Goal: Obtain resource: Download file/media

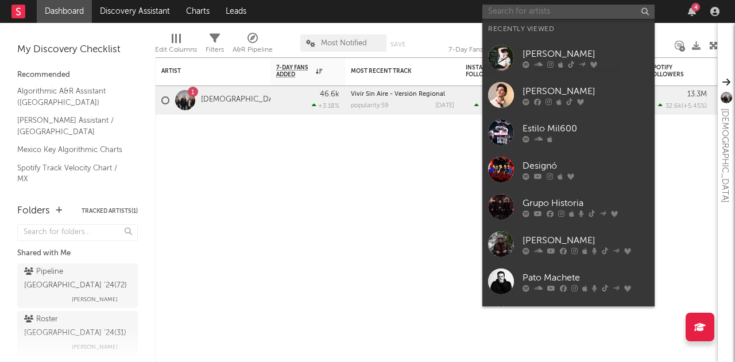
click at [539, 13] on input "text" at bounding box center [568, 12] width 172 height 14
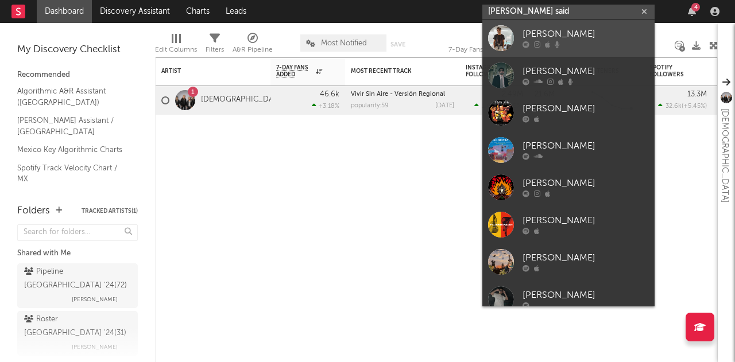
type input "[PERSON_NAME] said"
click at [542, 30] on div "[PERSON_NAME]" at bounding box center [585, 35] width 126 height 14
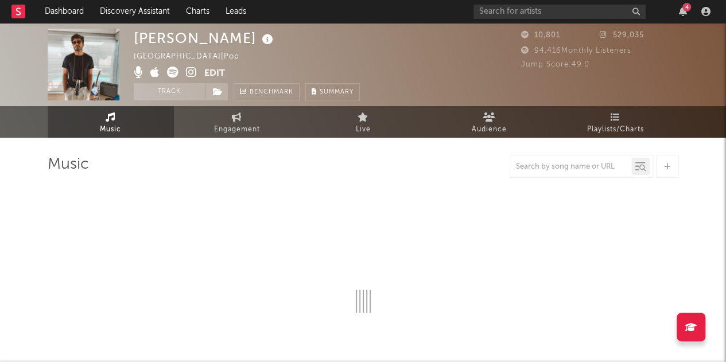
select select "6m"
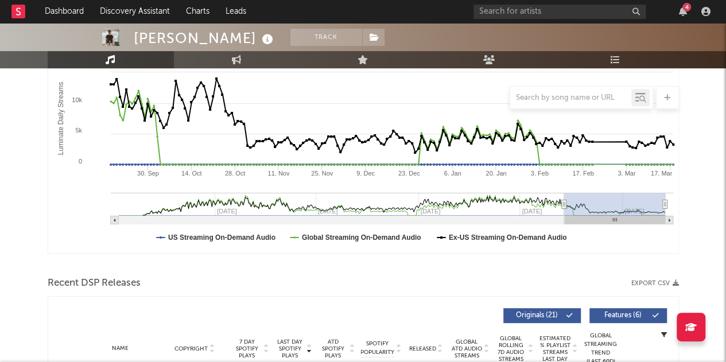
scroll to position [336, 0]
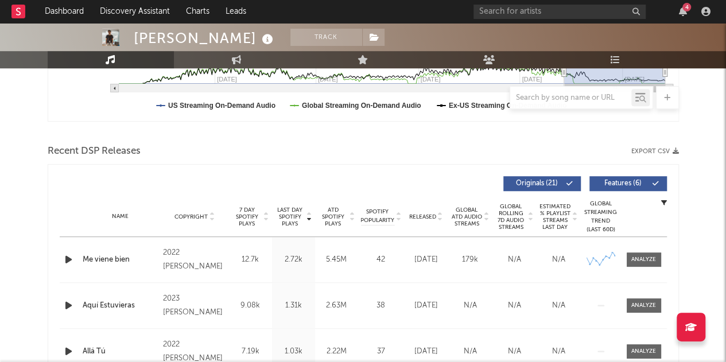
click at [658, 146] on div "Recent DSP Releases Export CSV" at bounding box center [363, 152] width 631 height 20
click at [654, 149] on button "Export CSV" at bounding box center [655, 151] width 48 height 7
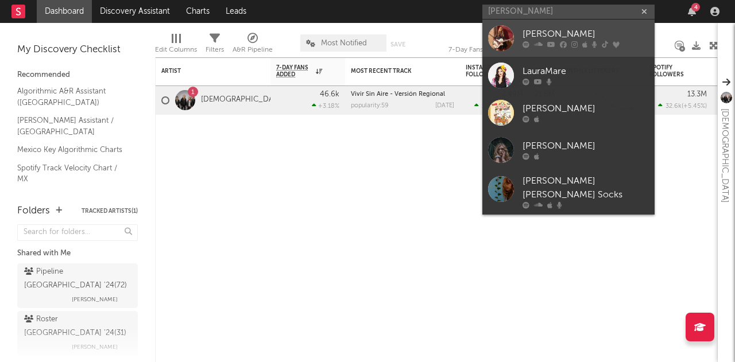
type input "laura maré"
click at [548, 32] on div "Laura Maré" at bounding box center [585, 35] width 126 height 14
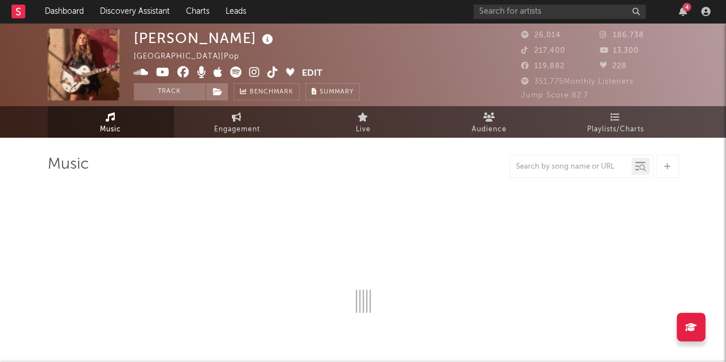
select select "6m"
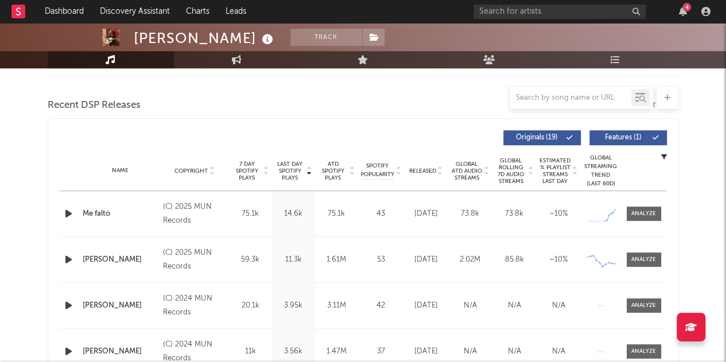
scroll to position [344, 0]
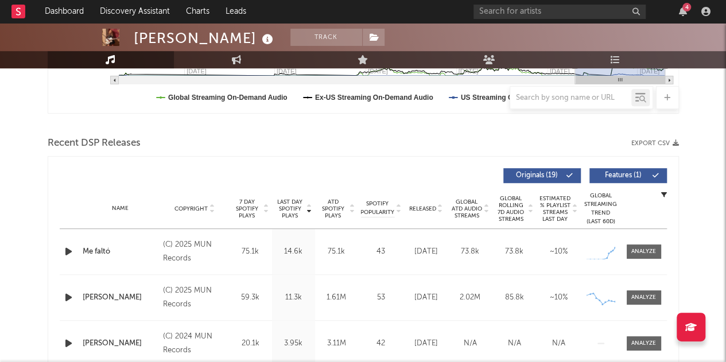
click at [664, 142] on button "Export CSV" at bounding box center [655, 143] width 48 height 7
